Goal: Find specific page/section: Find specific page/section

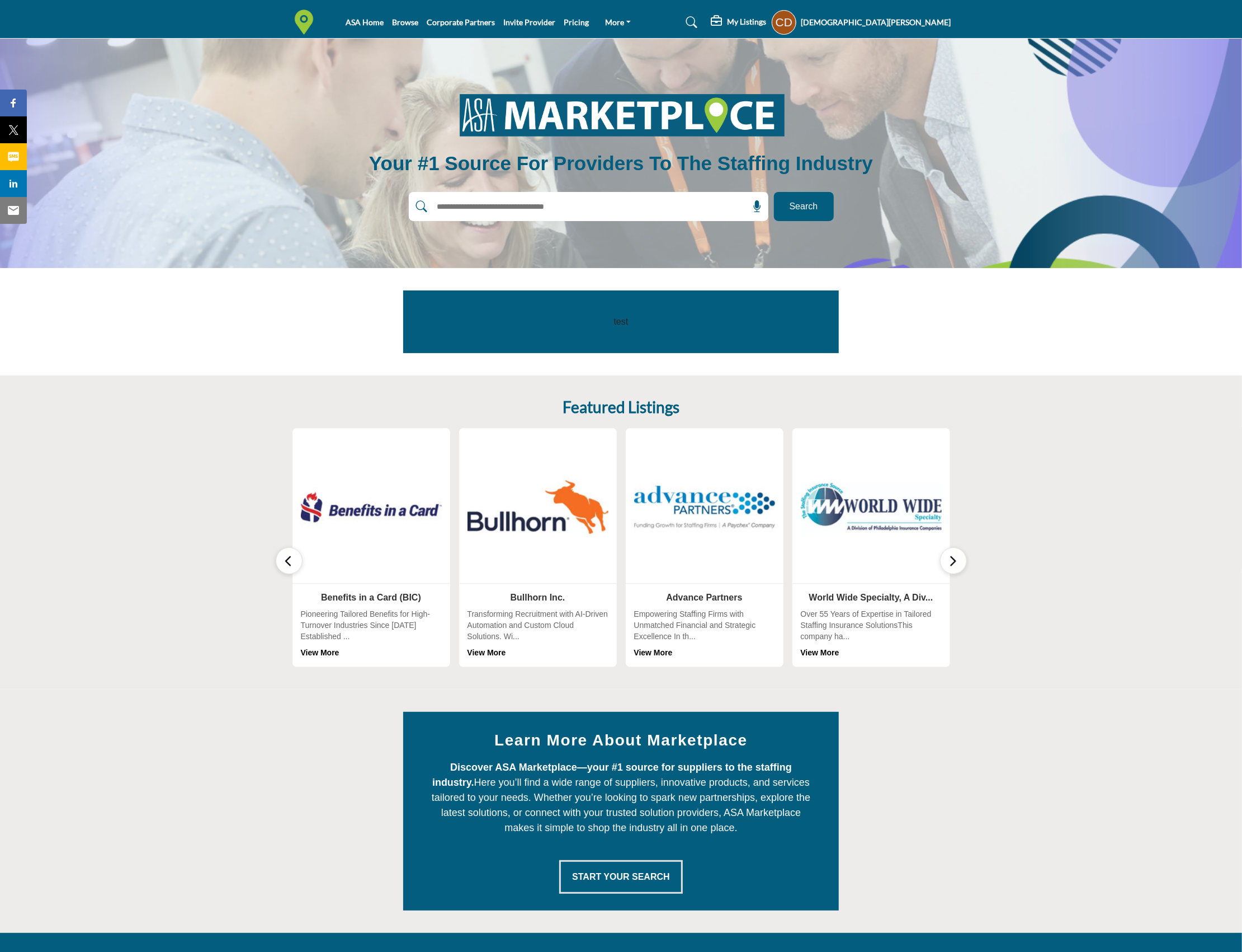
click at [556, 218] on div at bounding box center [576, 206] width 335 height 29
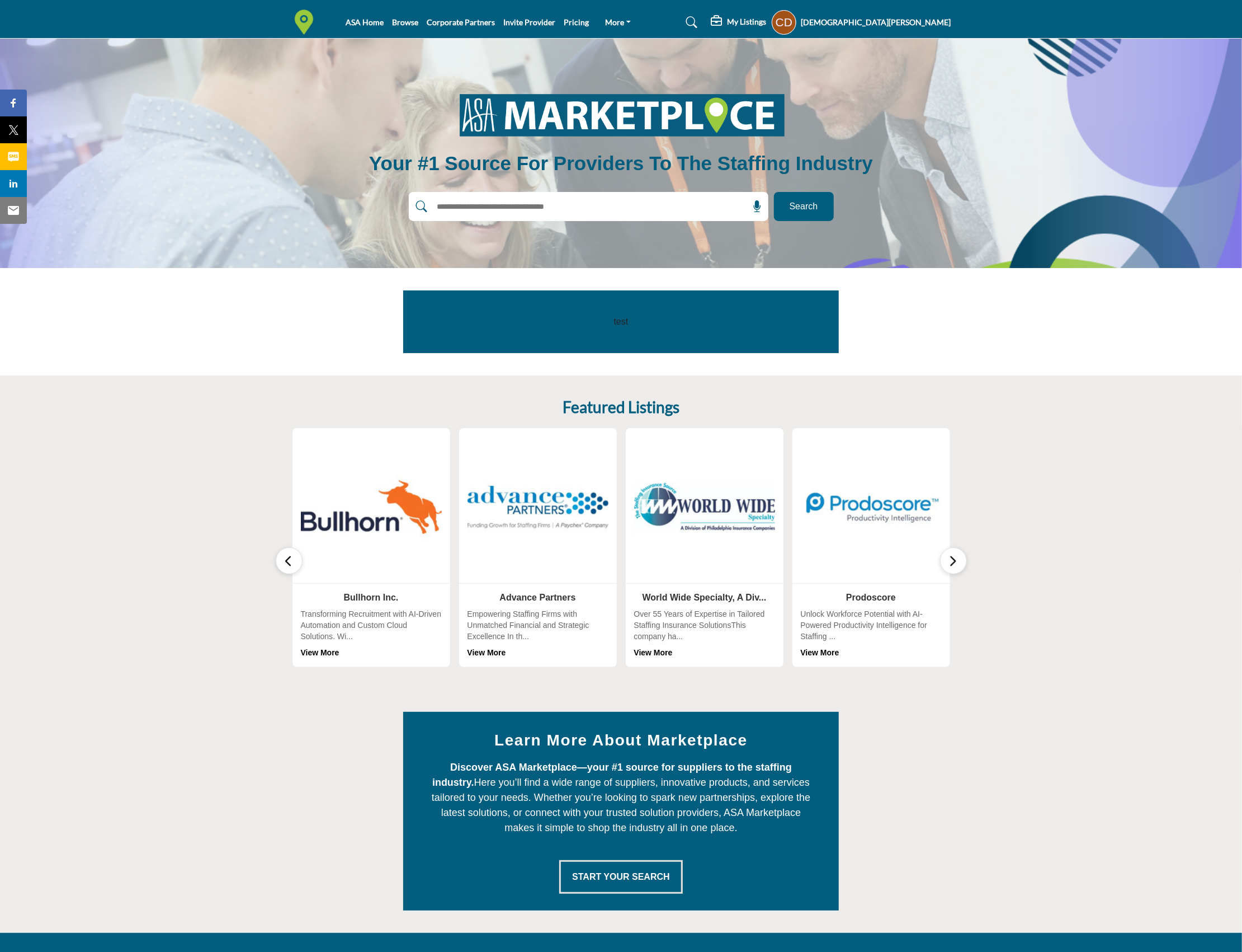
click at [561, 205] on input "text" at bounding box center [564, 206] width 267 height 17
type input "****"
click at [774, 192] on button "Search" at bounding box center [803, 206] width 60 height 29
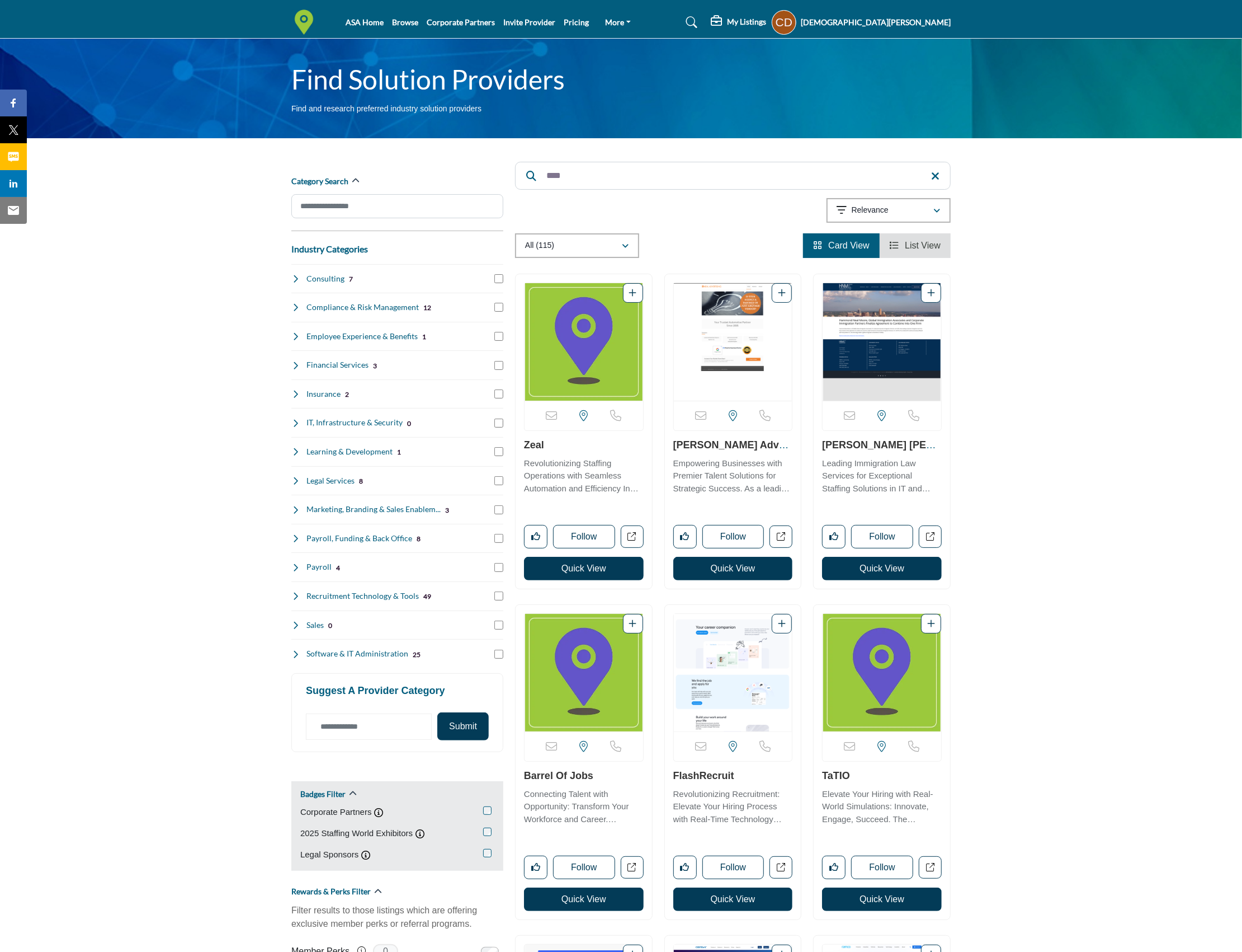
click at [924, 25] on h5 "[DEMOGRAPHIC_DATA][PERSON_NAME]" at bounding box center [876, 22] width 150 height 11
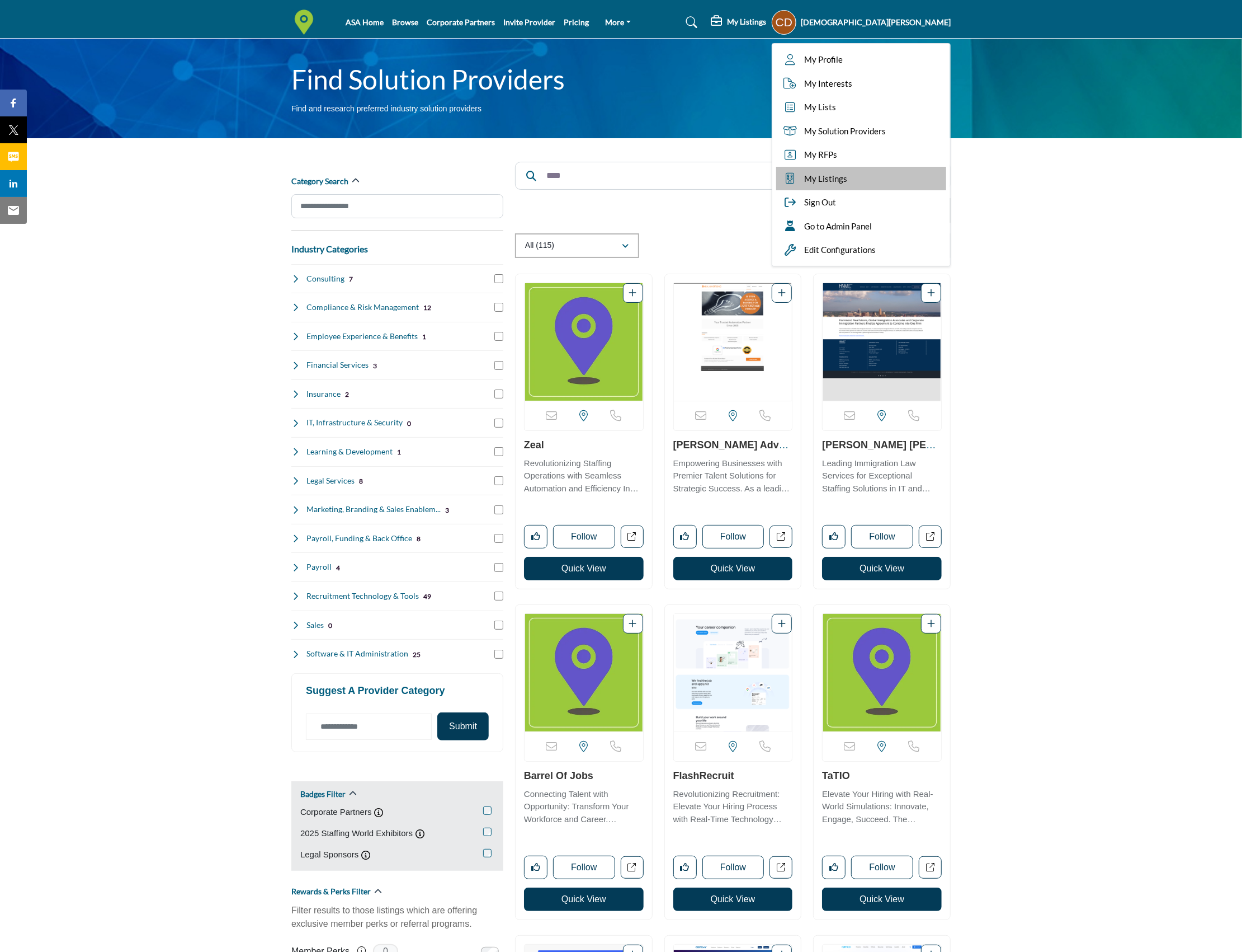
click at [847, 176] on span "My Listings" at bounding box center [826, 178] width 43 height 13
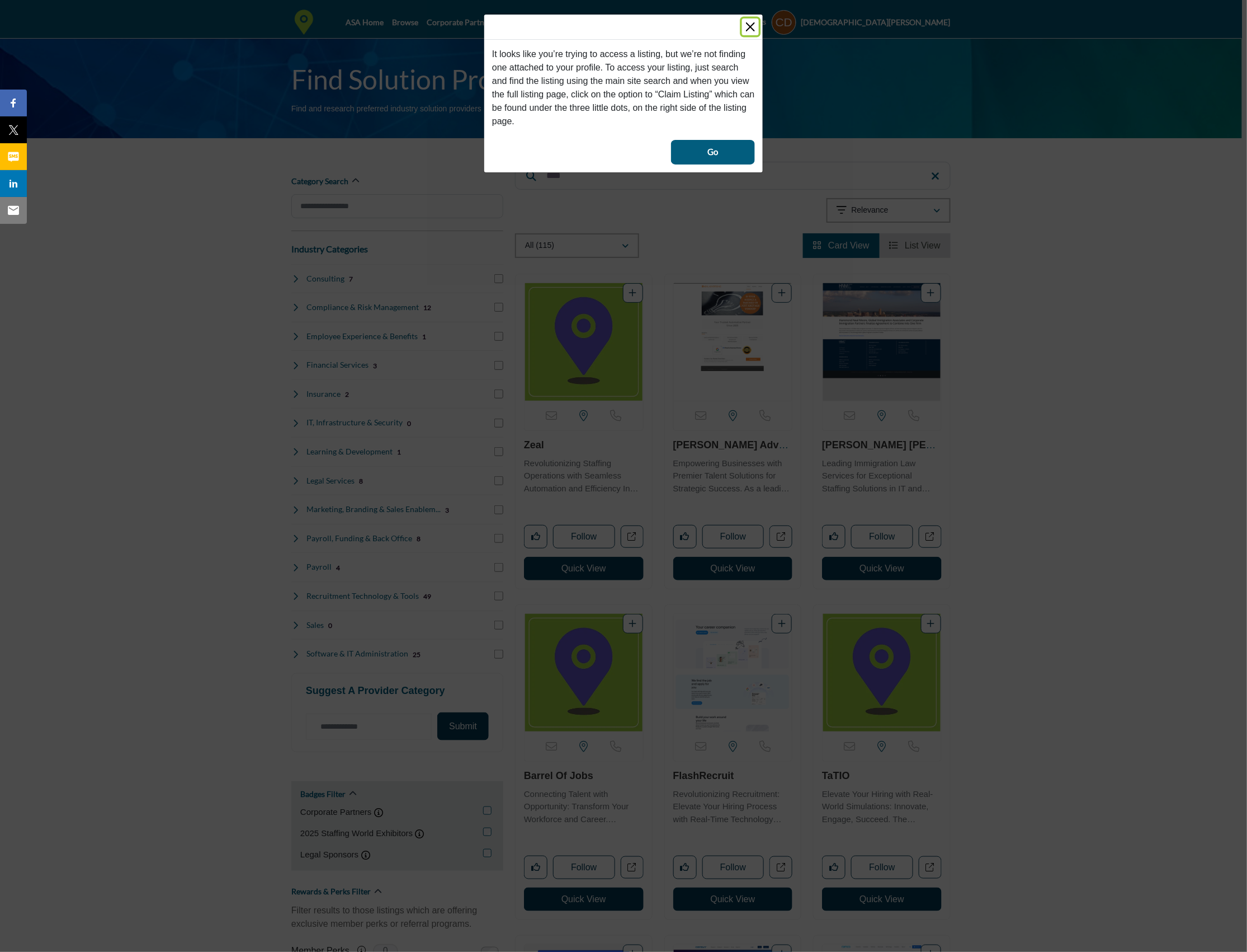
click at [750, 27] on button "Close" at bounding box center [751, 26] width 17 height 17
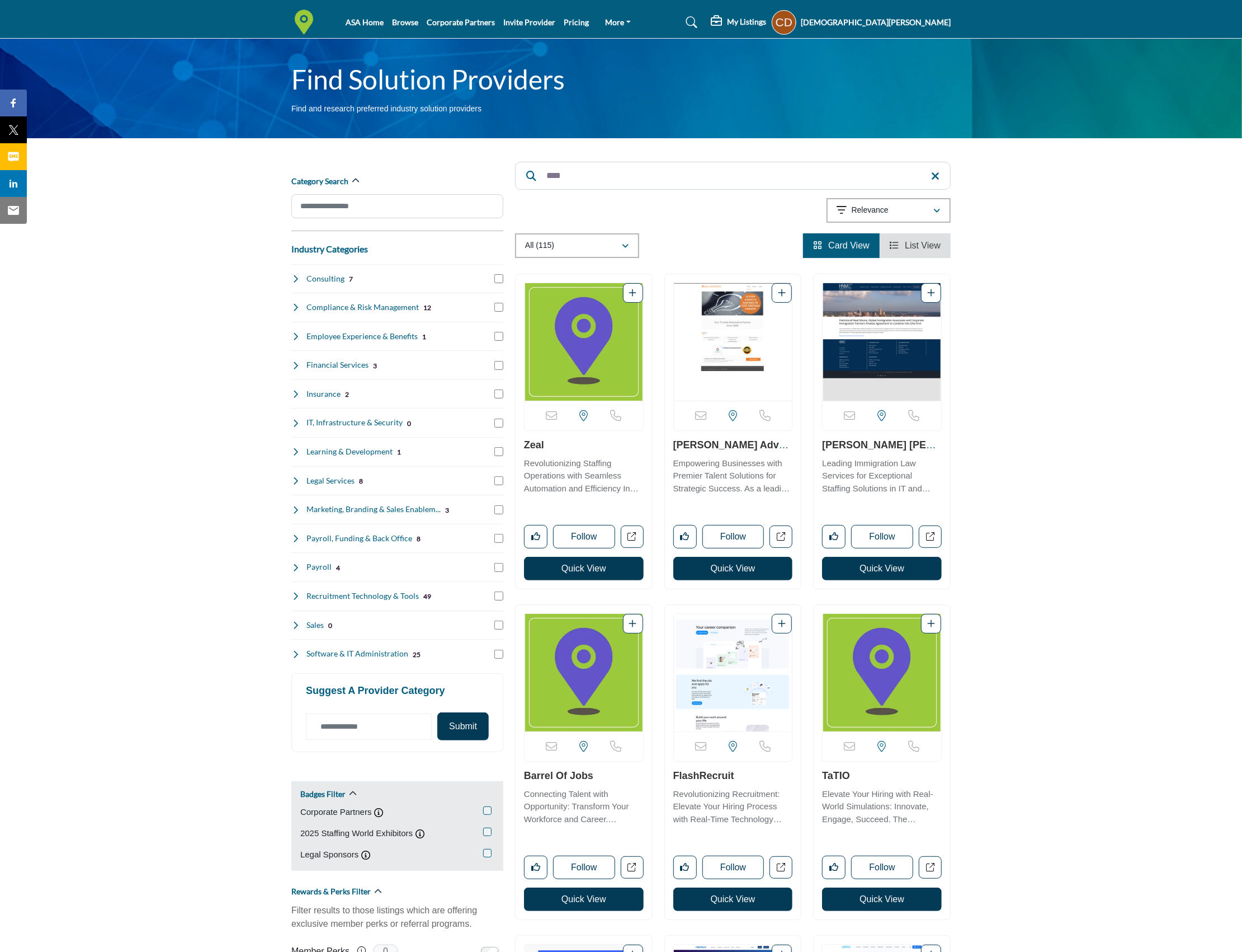
click at [926, 25] on h5 "[DEMOGRAPHIC_DATA][PERSON_NAME]" at bounding box center [876, 22] width 150 height 11
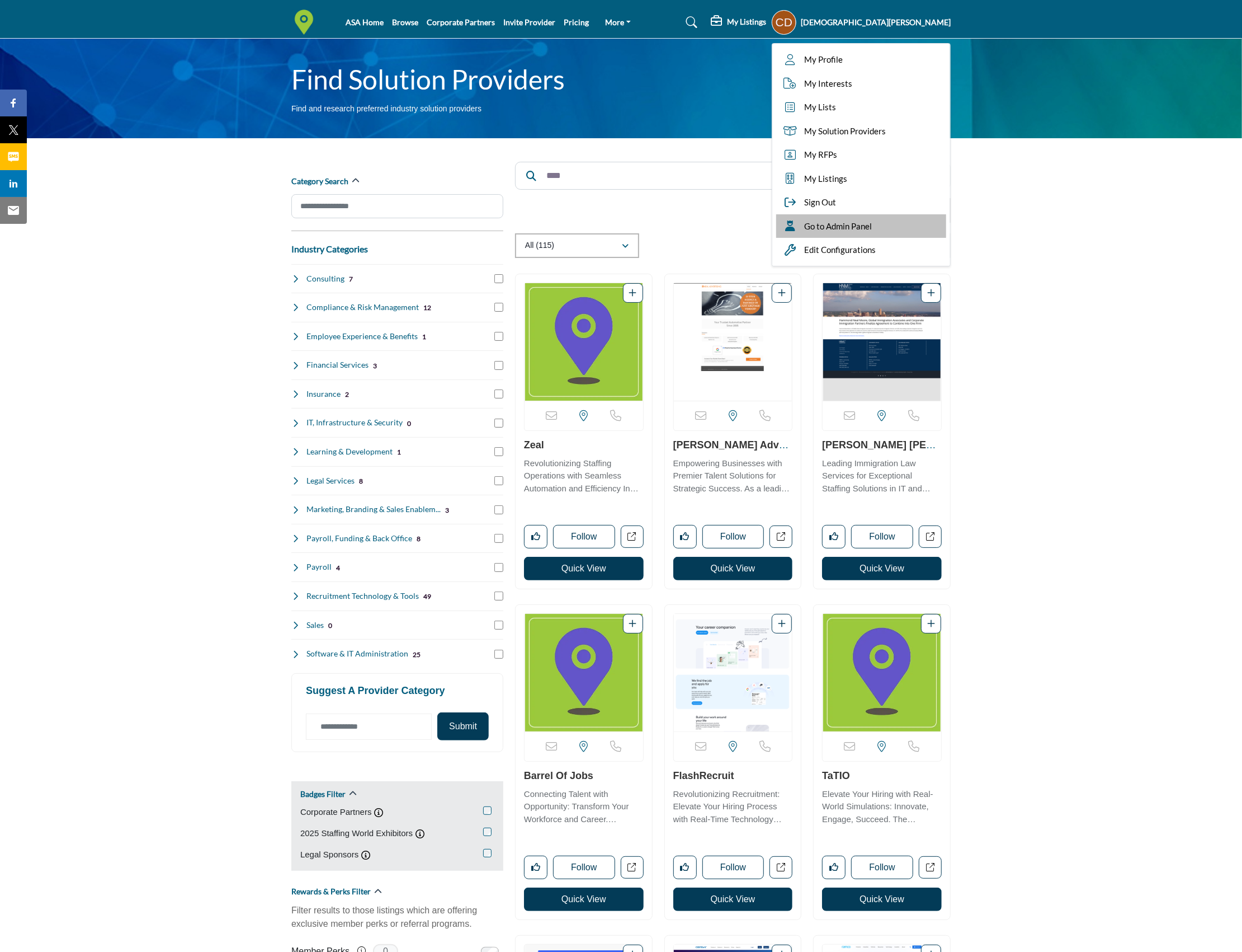
click at [872, 229] on span "Go to Admin Panel" at bounding box center [837, 226] width 67 height 13
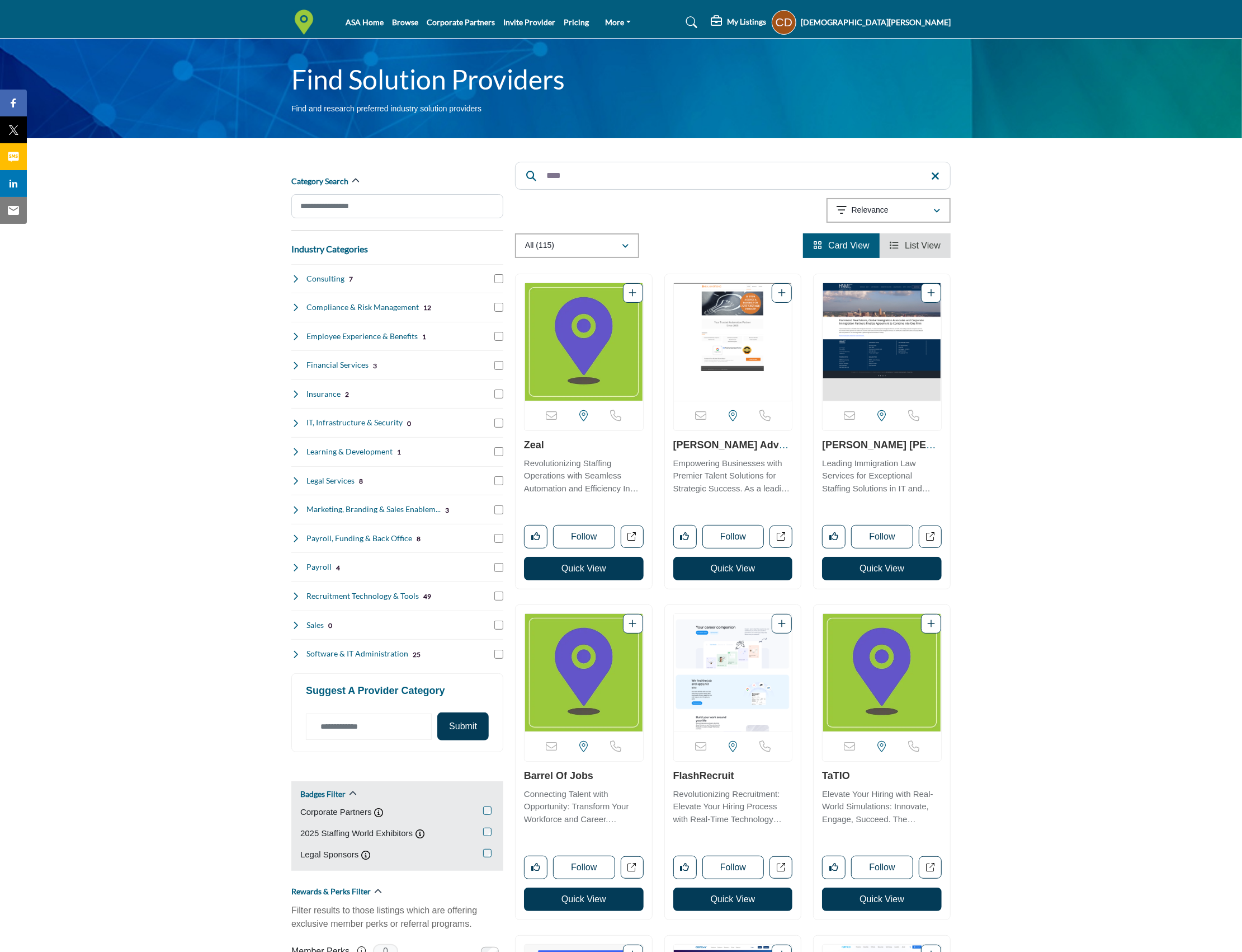
click at [305, 18] on img at bounding box center [306, 22] width 30 height 25
